Goal: Information Seeking & Learning: Learn about a topic

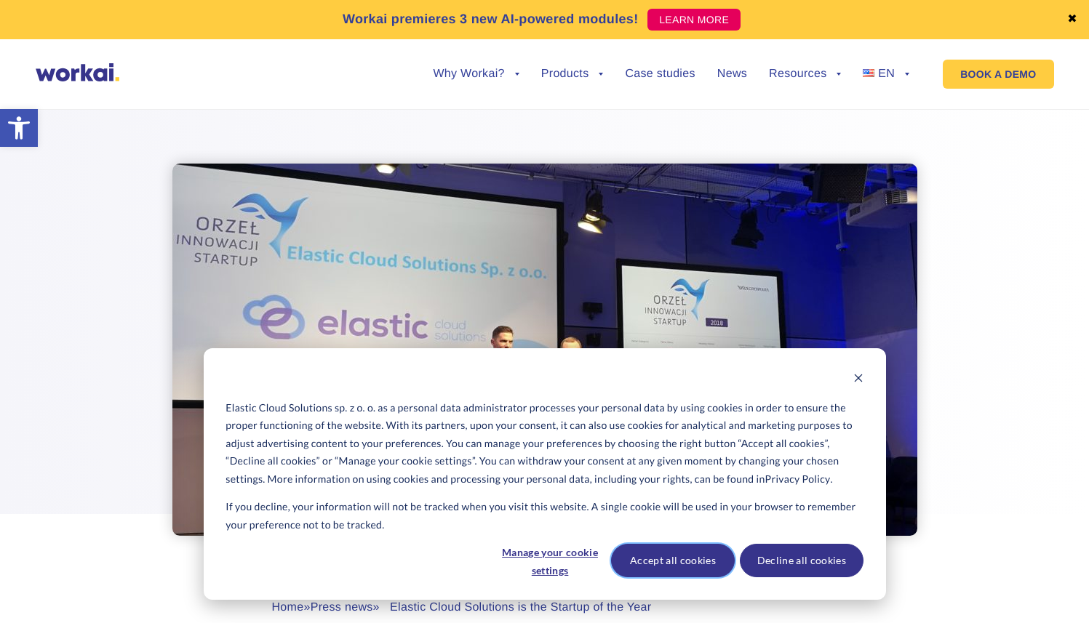
click at [655, 567] on button "Accept all cookies" at bounding box center [673, 560] width 124 height 33
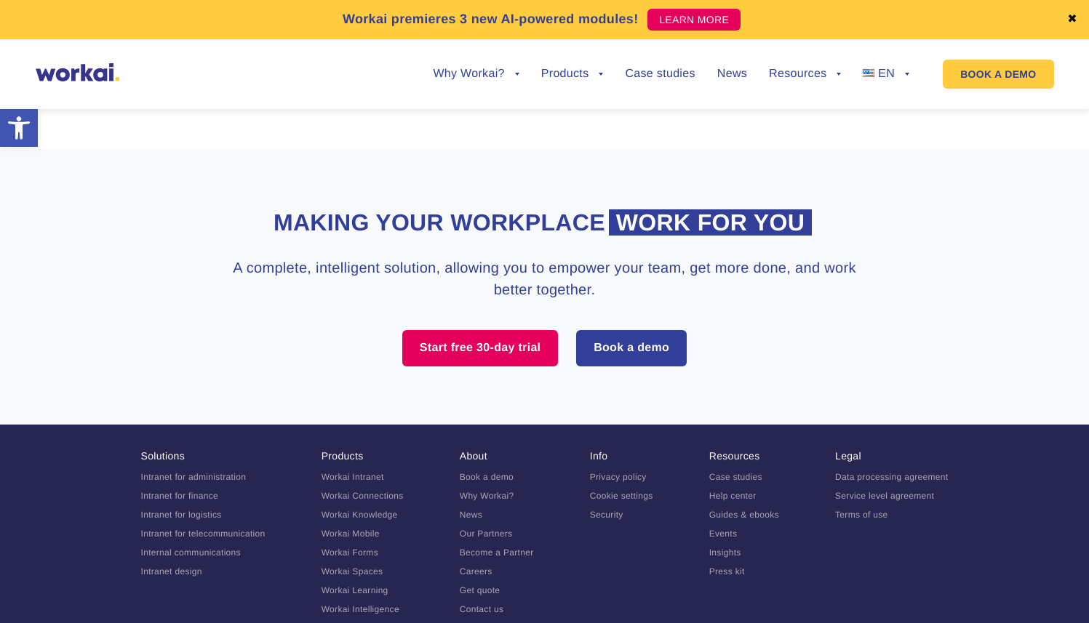
scroll to position [2677, 0]
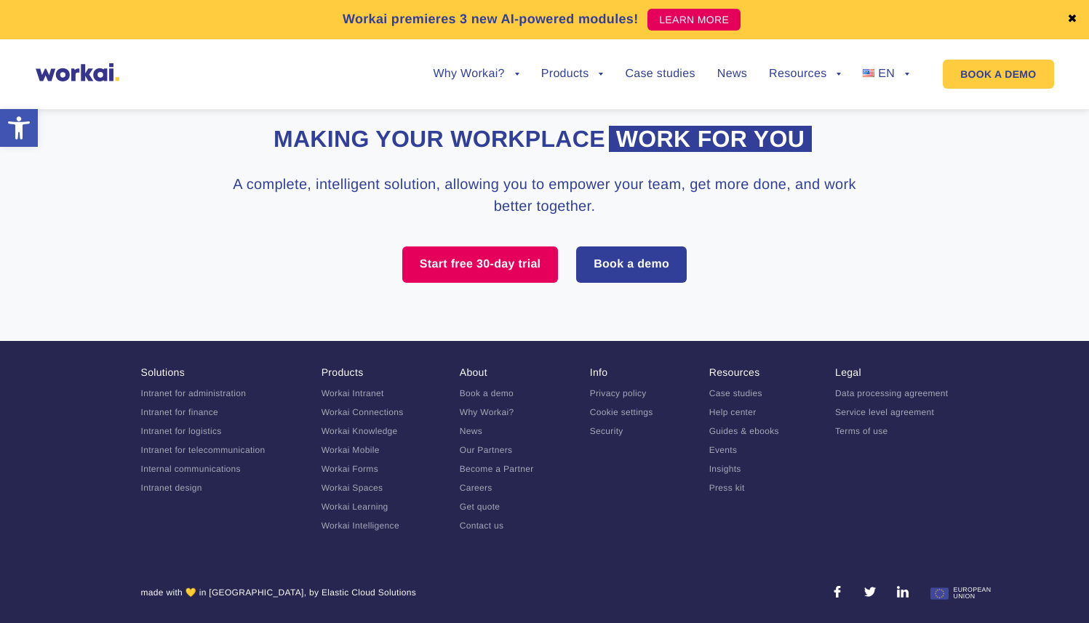
click at [476, 526] on link "Contact us" at bounding box center [482, 526] width 44 height 10
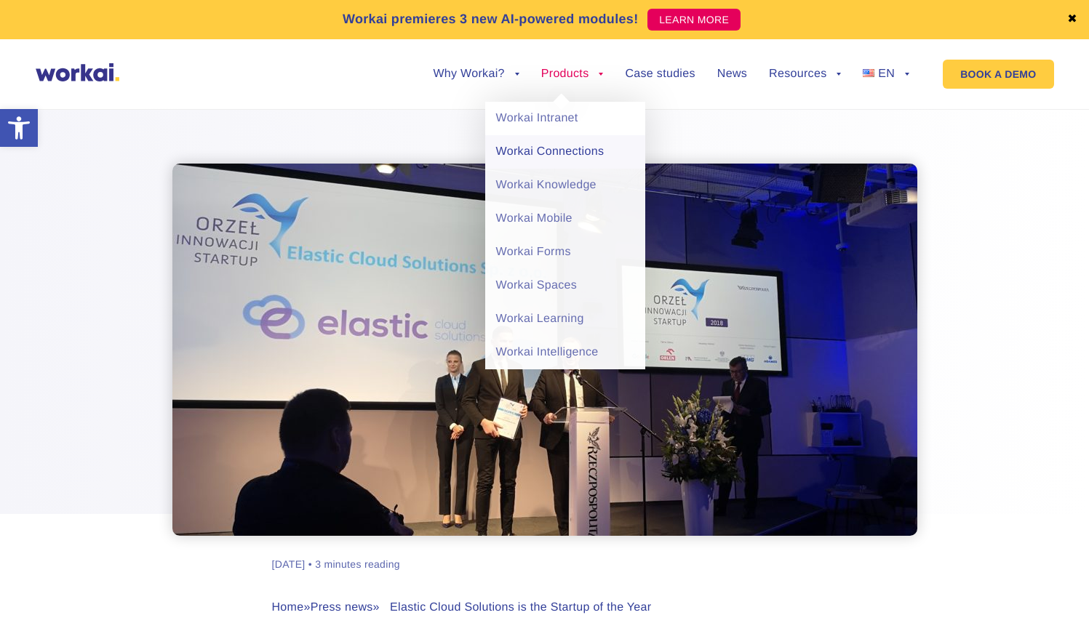
click at [570, 151] on link "Workai Connections" at bounding box center [565, 151] width 160 height 33
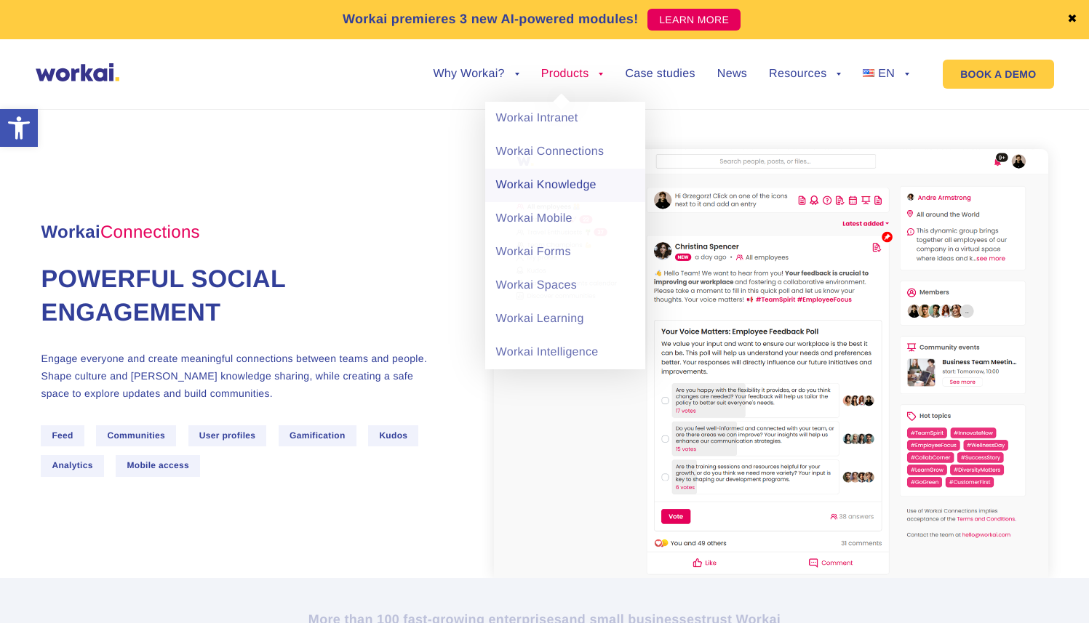
click at [539, 188] on link "Workai Knowledge" at bounding box center [565, 185] width 160 height 33
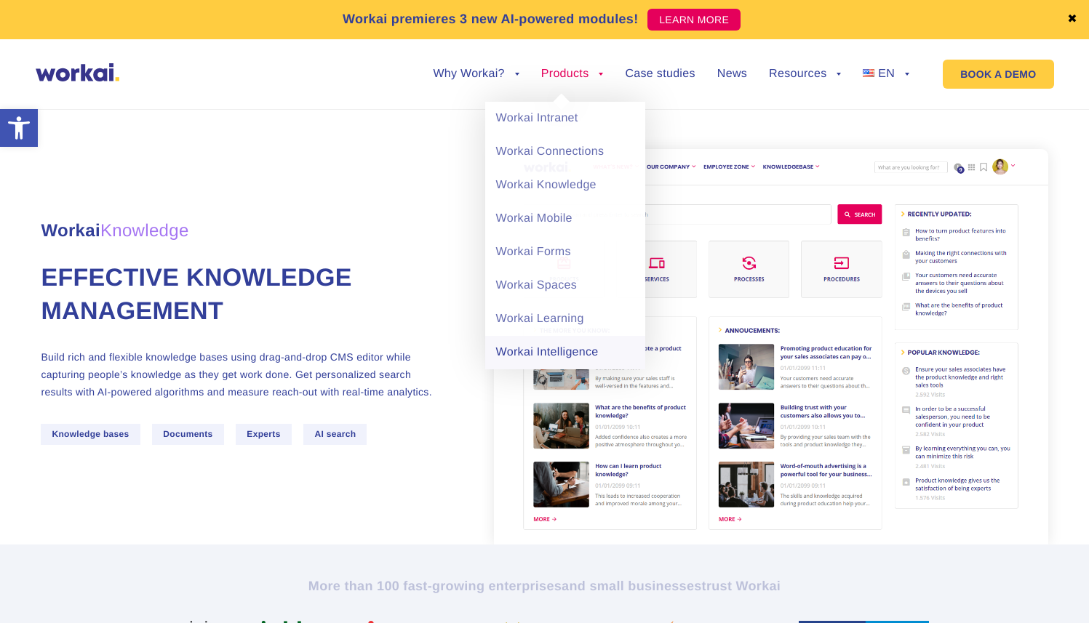
click at [527, 351] on link "Workai Intelligence" at bounding box center [565, 352] width 160 height 33
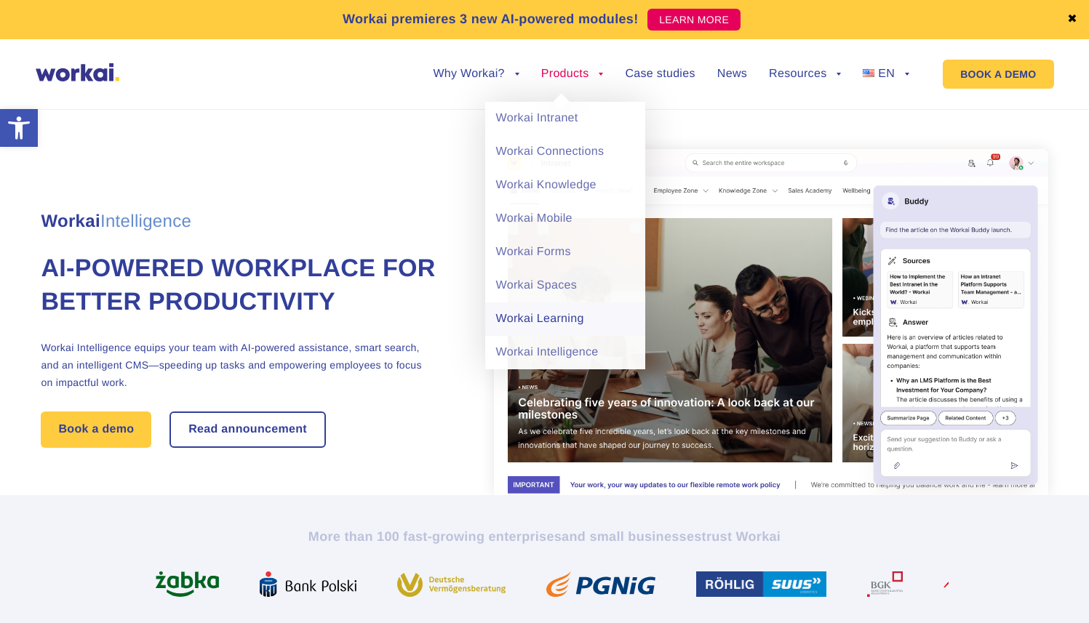
click at [540, 317] on link "Workai Learning" at bounding box center [565, 319] width 160 height 33
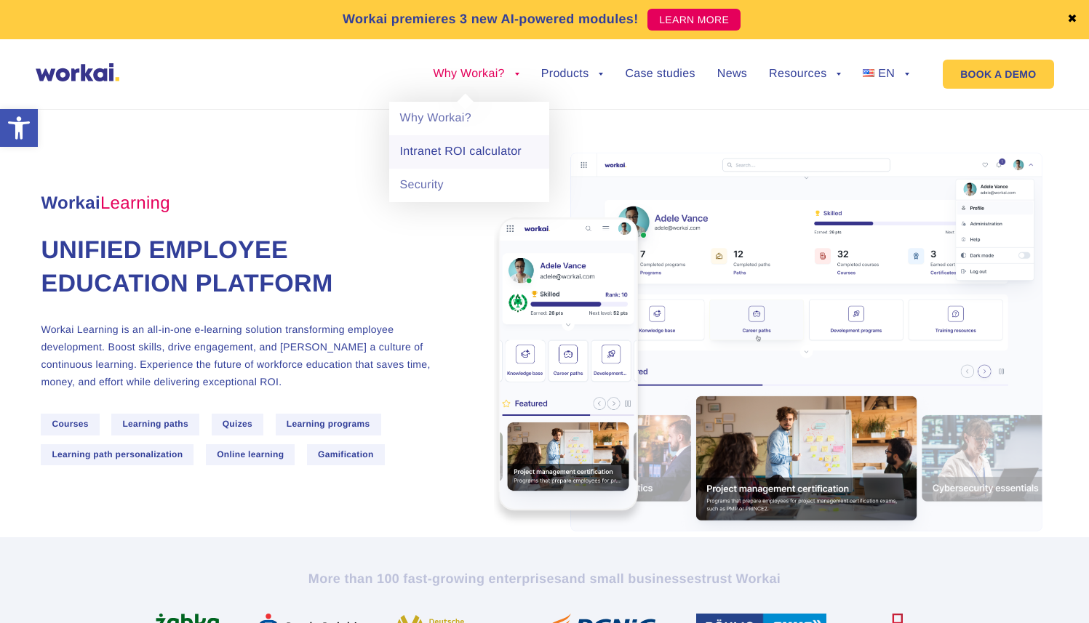
click at [432, 150] on link "Intranet ROI calculator" at bounding box center [469, 151] width 160 height 33
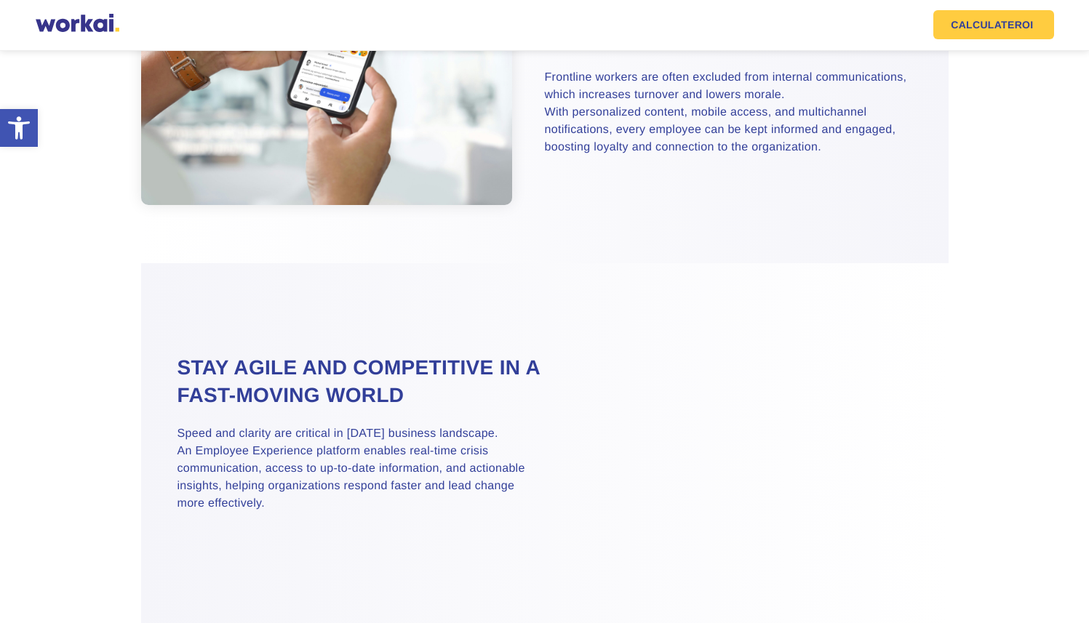
scroll to position [1748, 0]
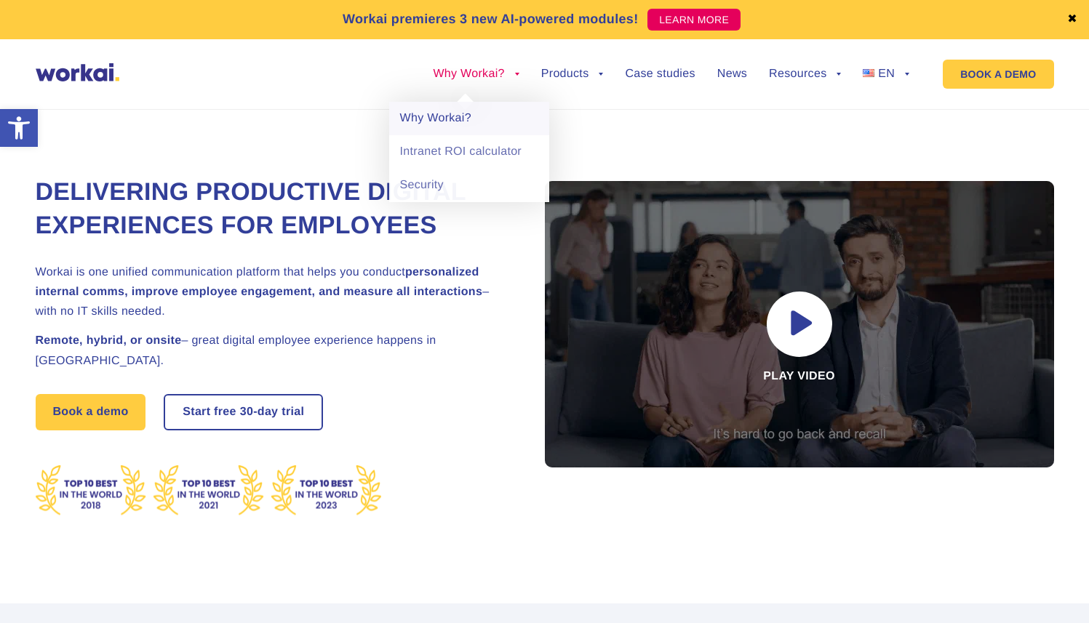
click at [426, 118] on link "Why Workai?" at bounding box center [469, 118] width 160 height 33
